Goal: Task Accomplishment & Management: Manage account settings

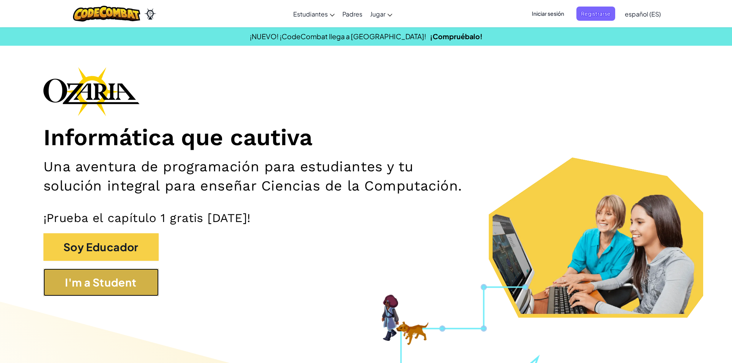
click at [98, 272] on button "I'm a Student" at bounding box center [100, 282] width 115 height 28
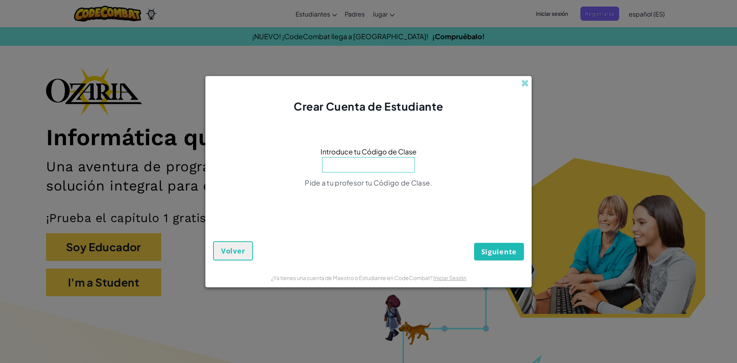
click at [523, 89] on div "Crear Cuenta de Estudiante" at bounding box center [368, 95] width 326 height 38
click at [527, 84] on span at bounding box center [525, 83] width 8 height 8
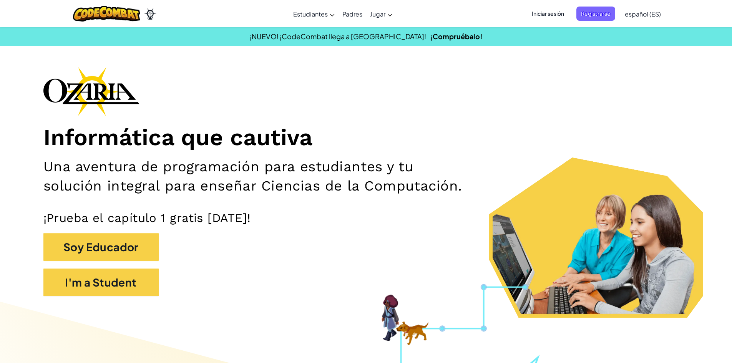
click at [551, 16] on span "Iniciar sesión" at bounding box center [547, 14] width 41 height 14
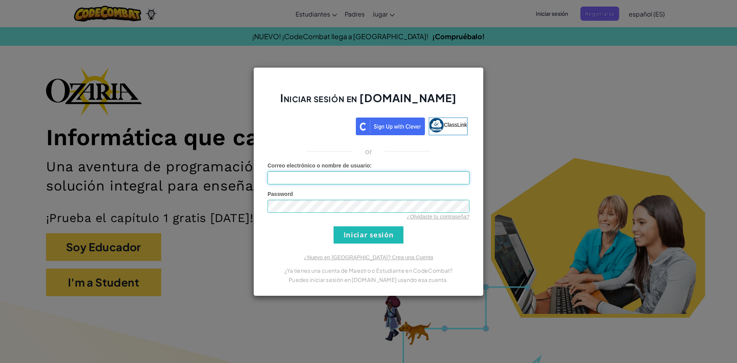
click at [348, 173] on input "Correo electrónico o nombre de usuario :" at bounding box center [369, 177] width 202 height 13
click at [379, 239] on input "Iniciar sesión" at bounding box center [369, 234] width 70 height 17
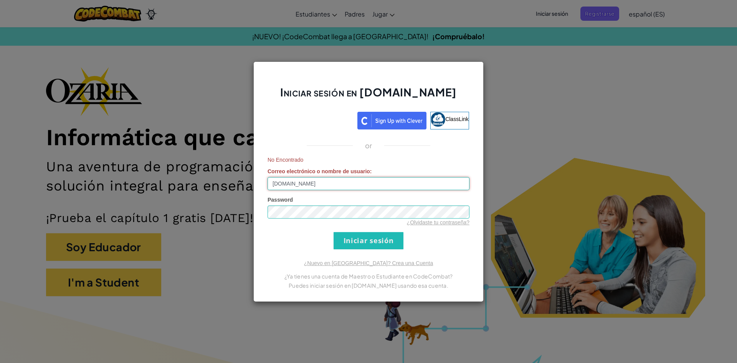
click at [336, 186] on input "[DOMAIN_NAME]" at bounding box center [369, 183] width 202 height 13
click at [380, 236] on input "Iniciar sesión" at bounding box center [369, 240] width 70 height 17
click at [372, 245] on input "Iniciar sesión" at bounding box center [369, 240] width 70 height 17
click at [302, 184] on input "[DOMAIN_NAME]" at bounding box center [369, 183] width 202 height 13
click at [299, 192] on form "No Encontrado Correo electrónico o nombre de usuario : [DOMAIN_NAME] Password ¿…" at bounding box center [369, 202] width 202 height 93
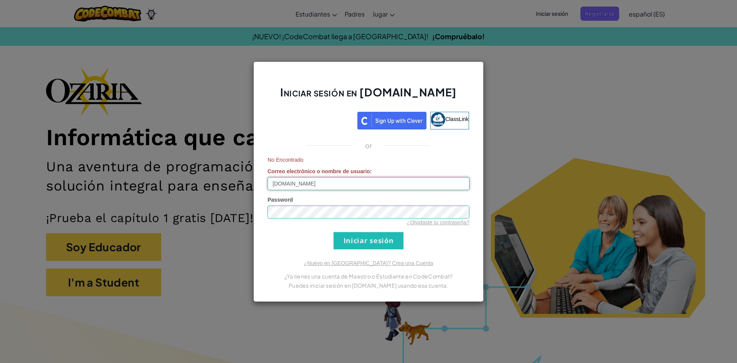
click at [300, 184] on input "[DOMAIN_NAME]" at bounding box center [369, 183] width 202 height 13
type input "[EMAIL_ADDRESS][DOMAIN_NAME]"
click at [348, 233] on input "Iniciar sesión" at bounding box center [369, 240] width 70 height 17
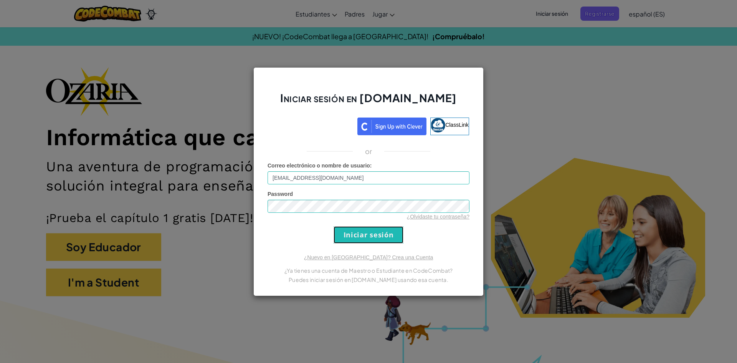
click at [359, 236] on input "Iniciar sesión" at bounding box center [369, 234] width 70 height 17
click at [382, 238] on input "Iniciar sesión" at bounding box center [369, 234] width 70 height 17
